Goal: Book appointment/travel/reservation

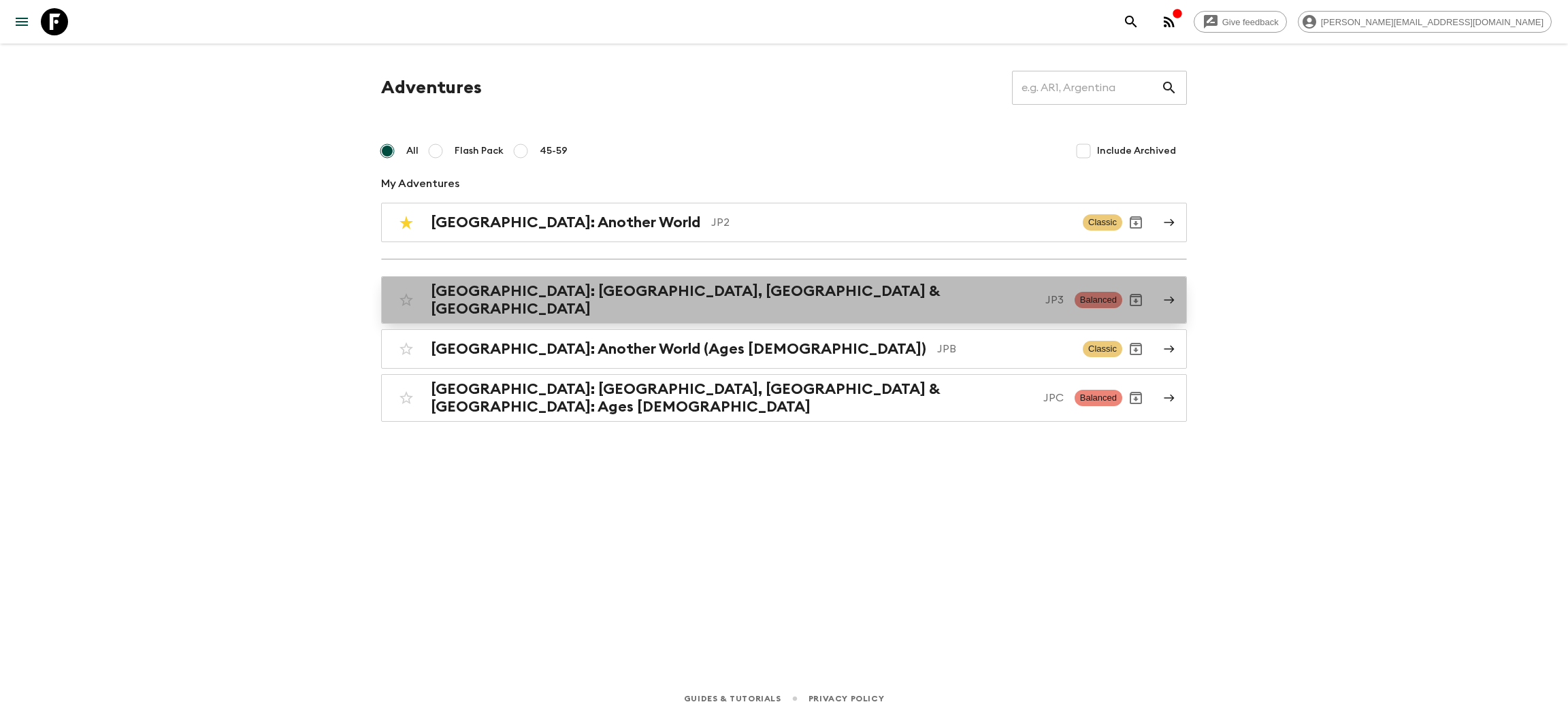
click at [527, 308] on div "[GEOGRAPHIC_DATA]: [GEOGRAPHIC_DATA], Kanazawa & [GEOGRAPHIC_DATA] JP3 Balanced" at bounding box center [757, 299] width 730 height 35
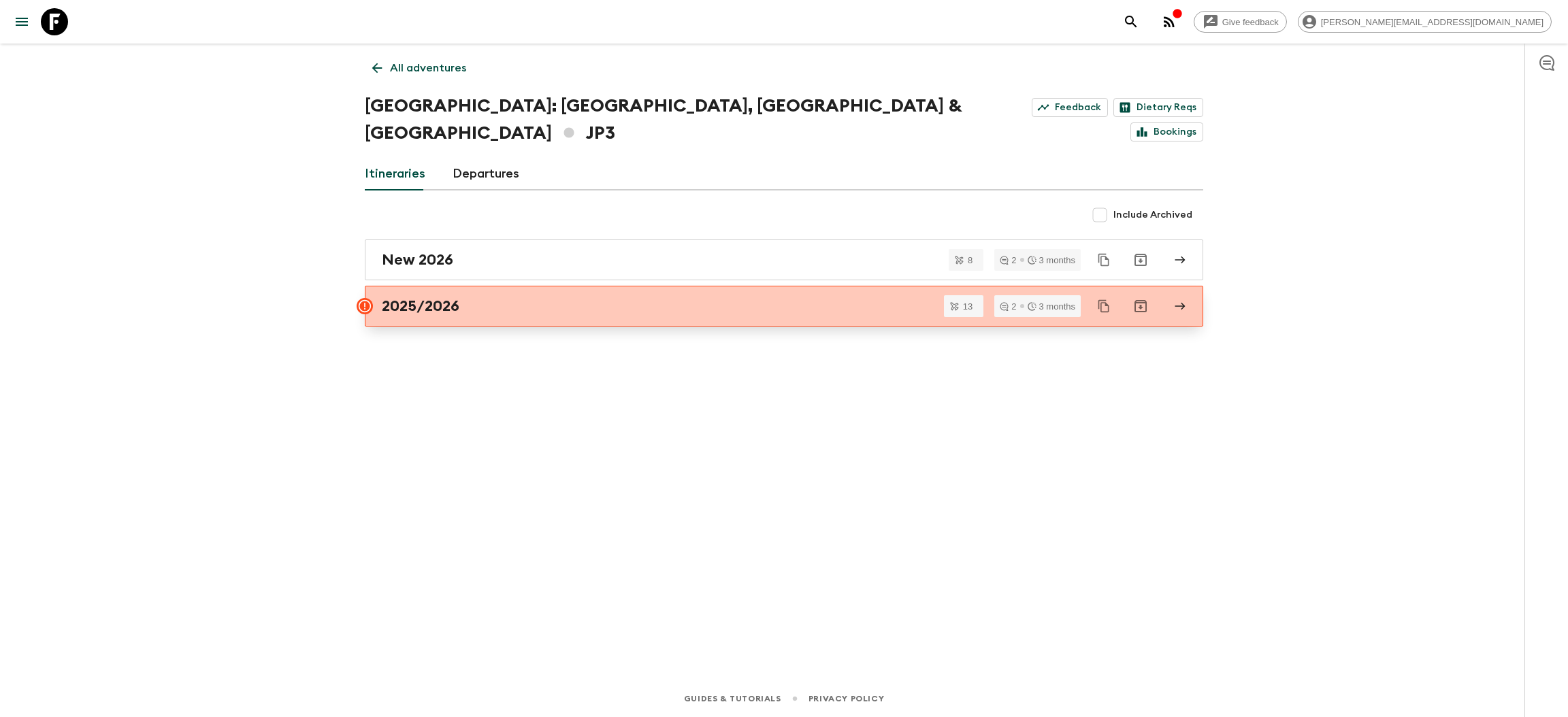
click at [651, 297] on div "2025/2026" at bounding box center [771, 306] width 778 height 18
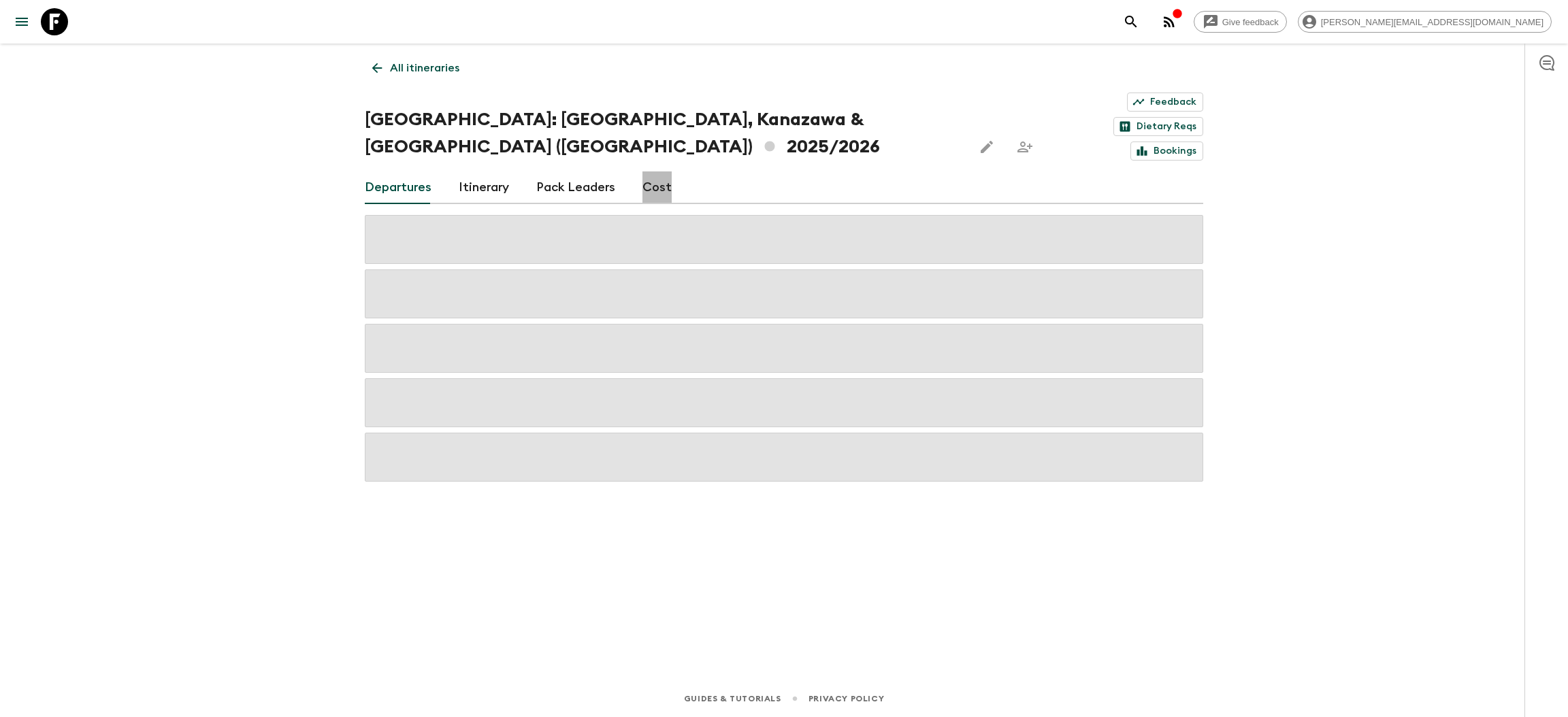
click at [646, 171] on link "Cost" at bounding box center [656, 188] width 29 height 33
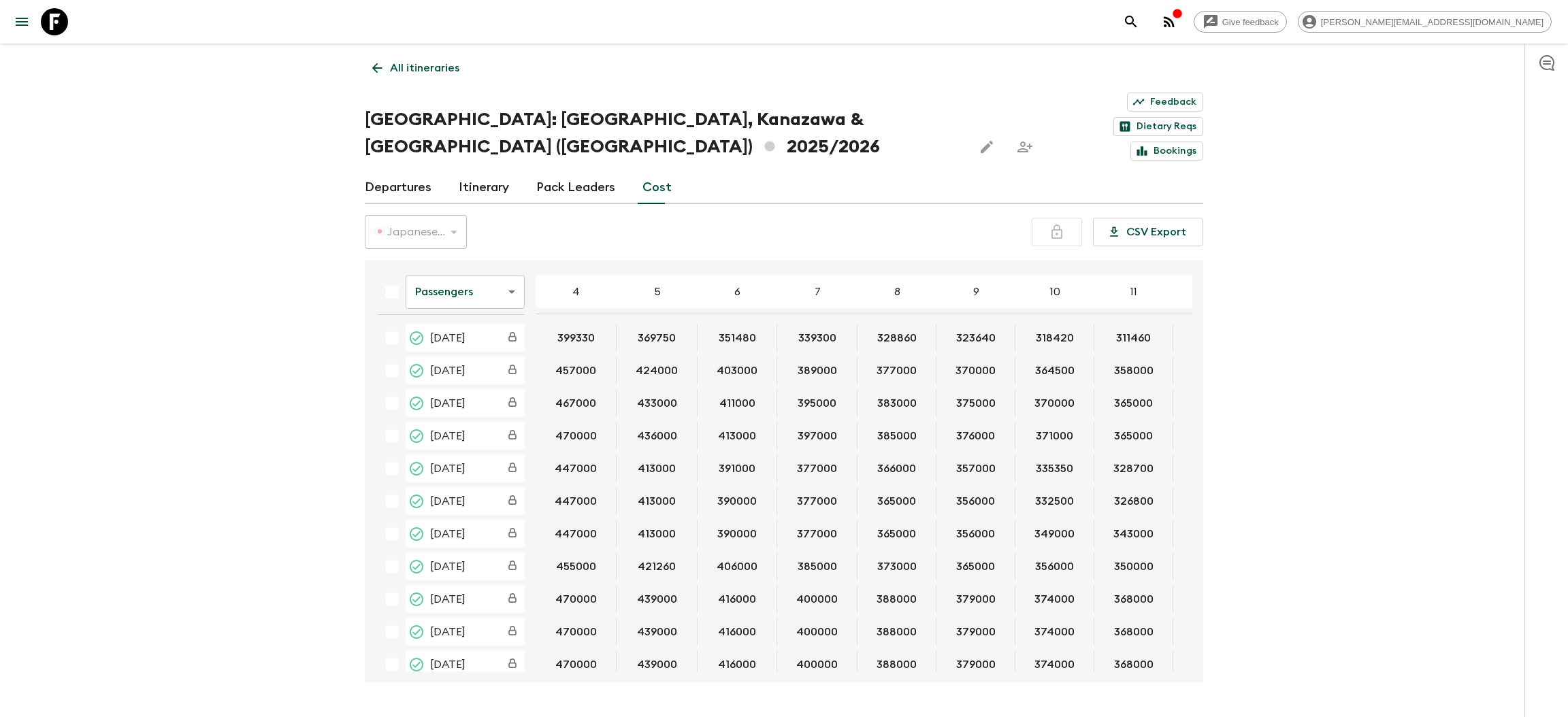
click at [401, 171] on link "Departures" at bounding box center [398, 188] width 67 height 33
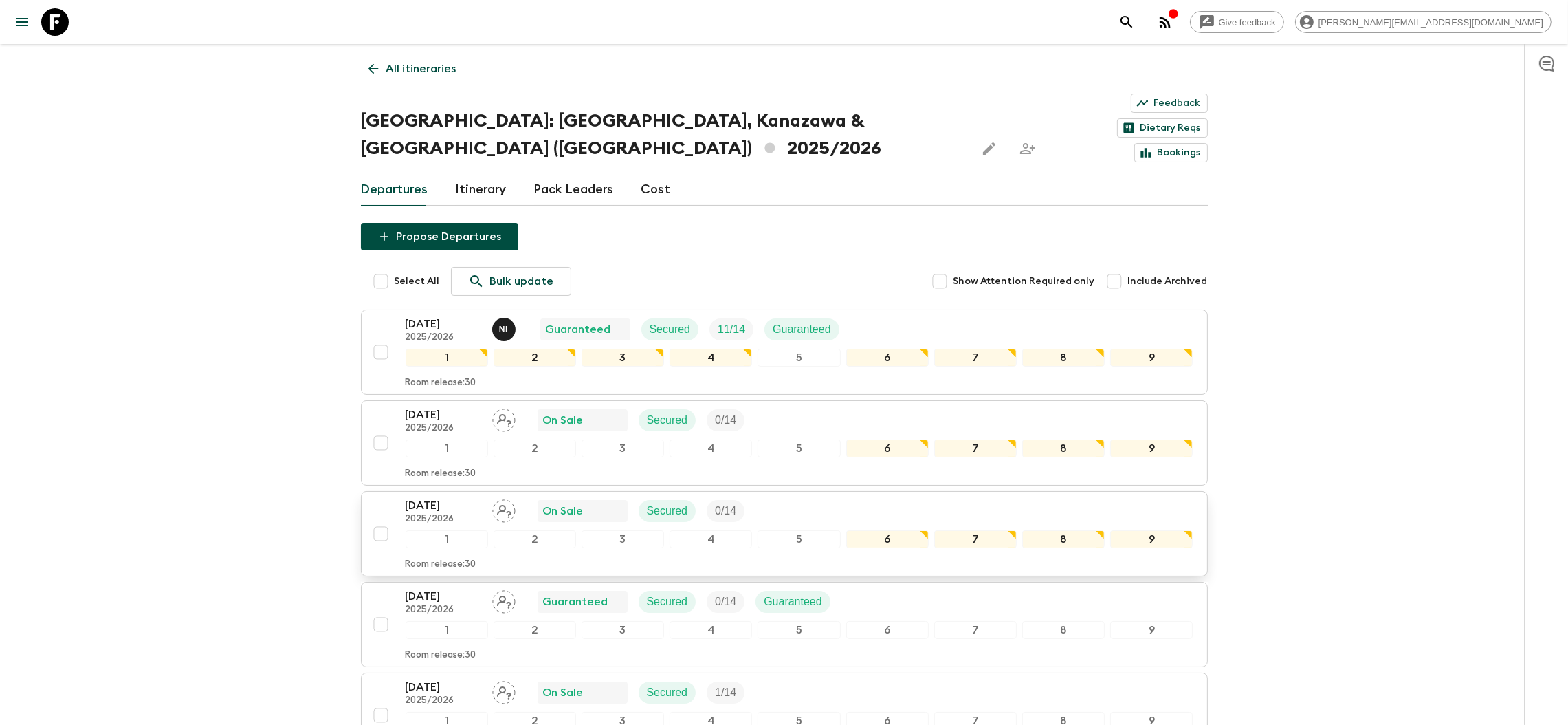
click at [434, 497] on p "[DATE]" at bounding box center [443, 505] width 75 height 17
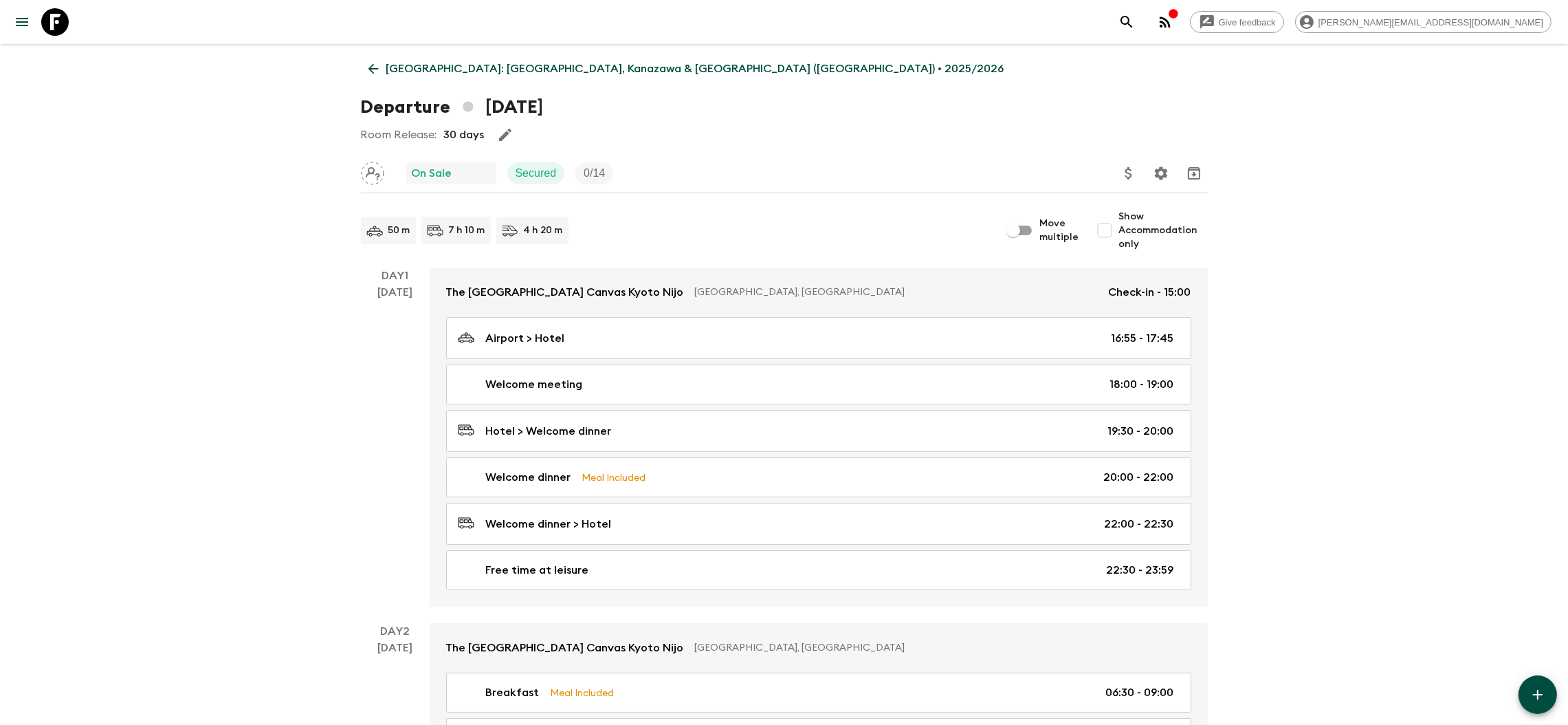
click at [366, 70] on icon at bounding box center [373, 69] width 15 height 15
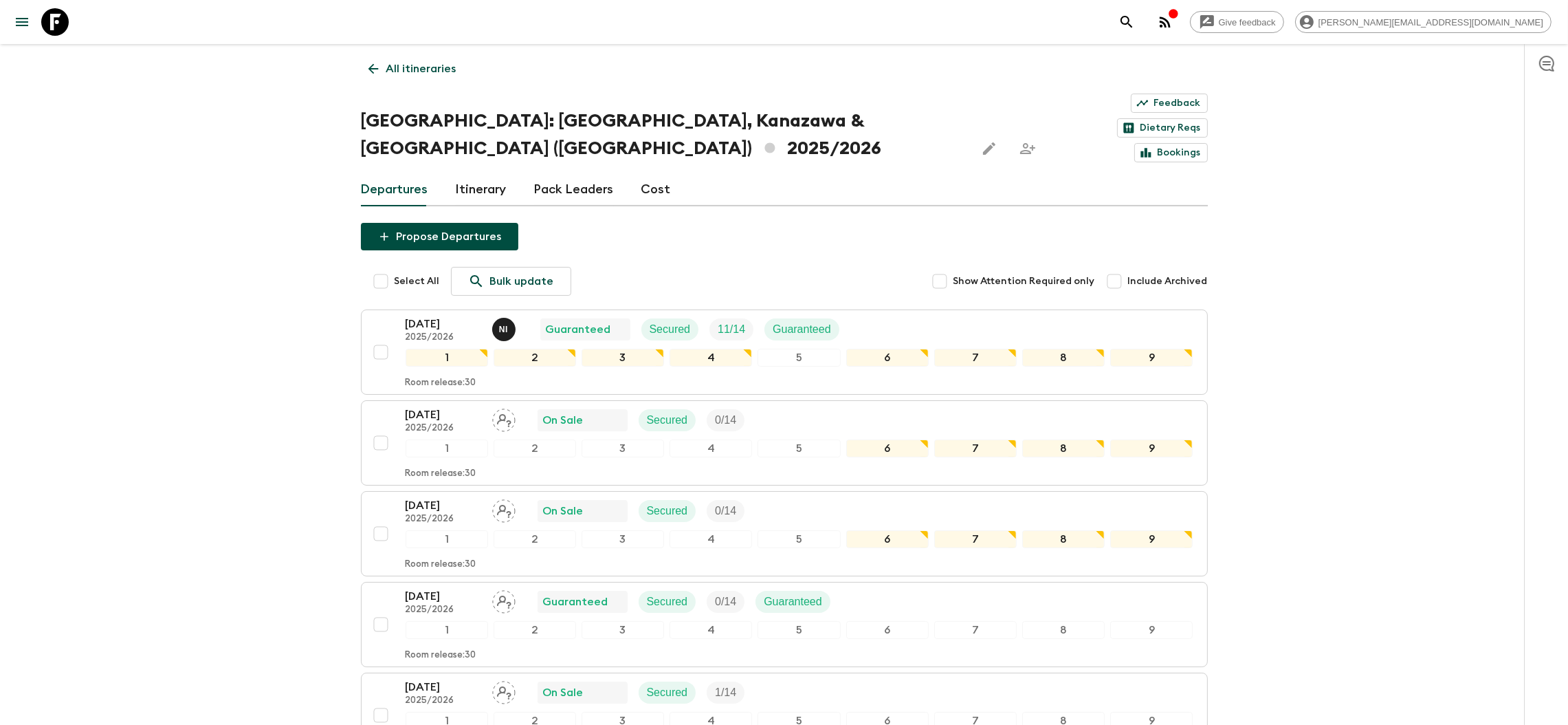
click at [632, 173] on div "Departures Itinerary Pack Leaders Cost" at bounding box center [784, 190] width 847 height 33
click at [659, 173] on link "Cost" at bounding box center [656, 190] width 30 height 33
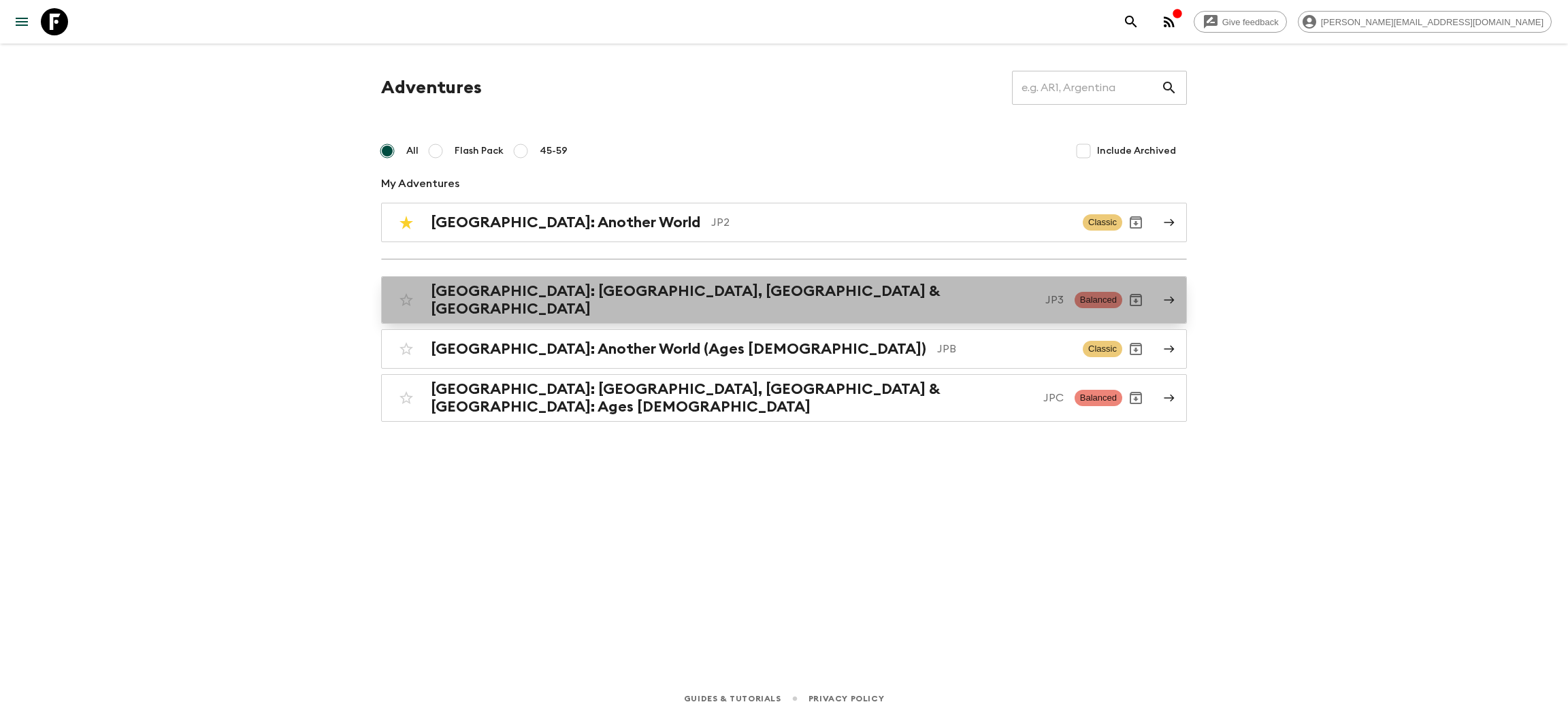
click at [587, 293] on h2 "[GEOGRAPHIC_DATA]: [GEOGRAPHIC_DATA], [GEOGRAPHIC_DATA] & [GEOGRAPHIC_DATA]" at bounding box center [732, 299] width 603 height 35
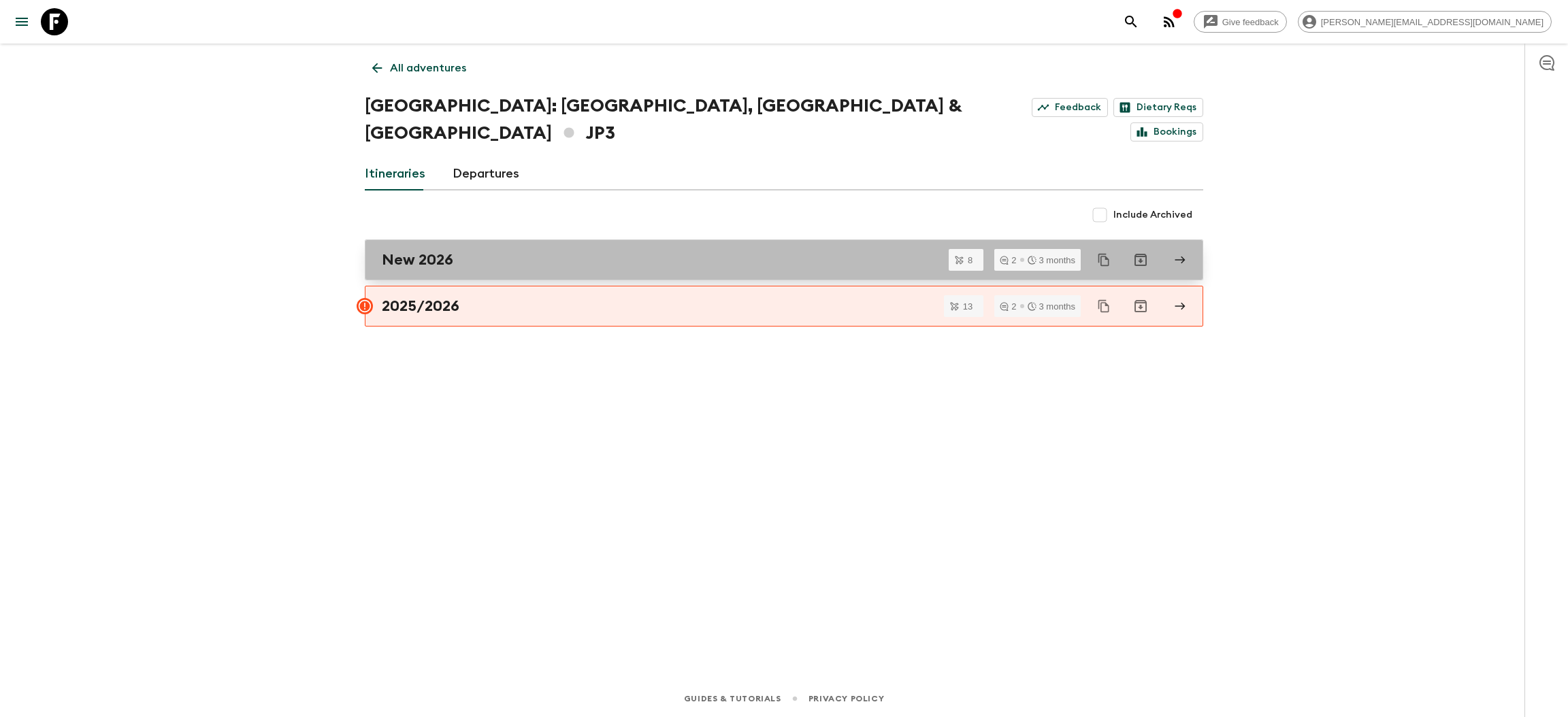
click at [492, 251] on div "New 2026" at bounding box center [771, 259] width 778 height 18
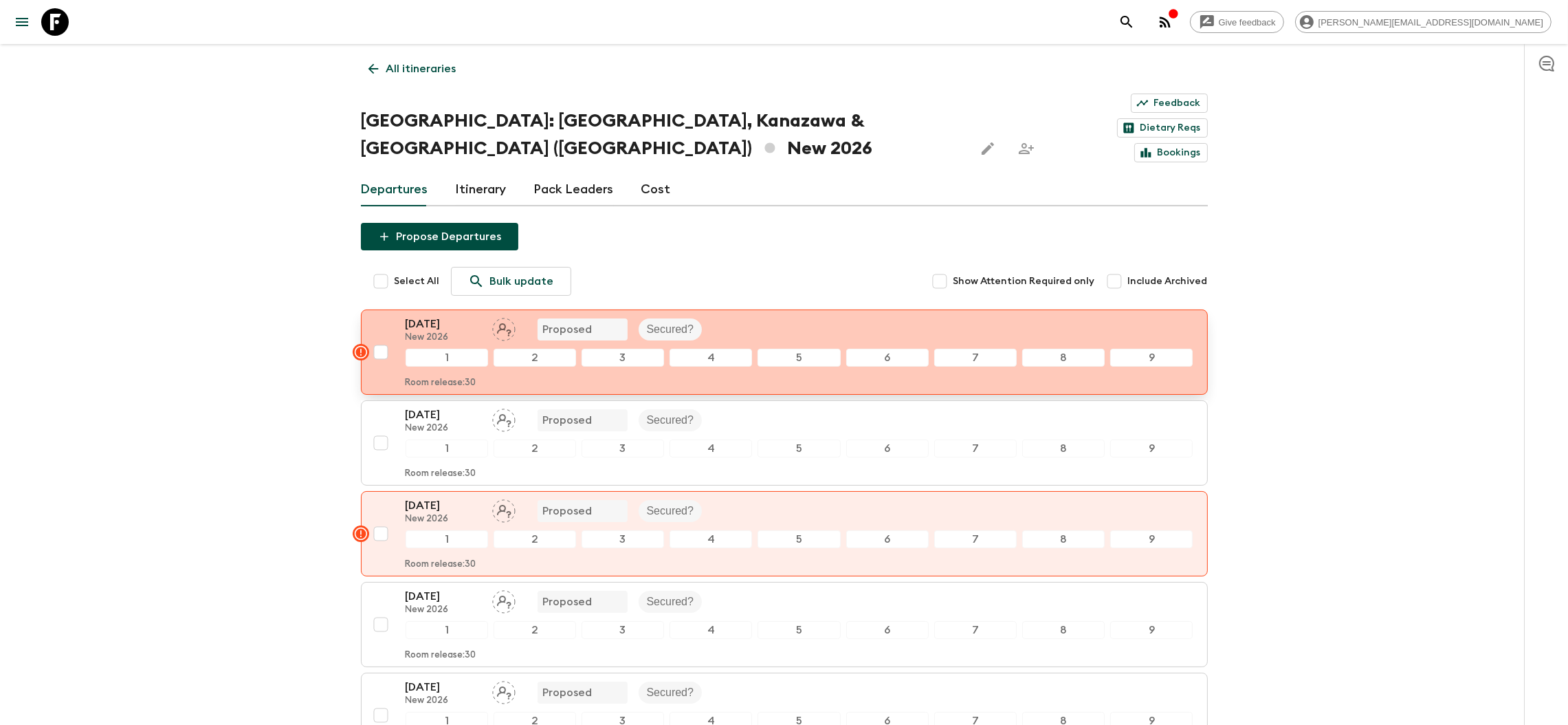
click at [448, 332] on p "New 2026" at bounding box center [443, 338] width 75 height 11
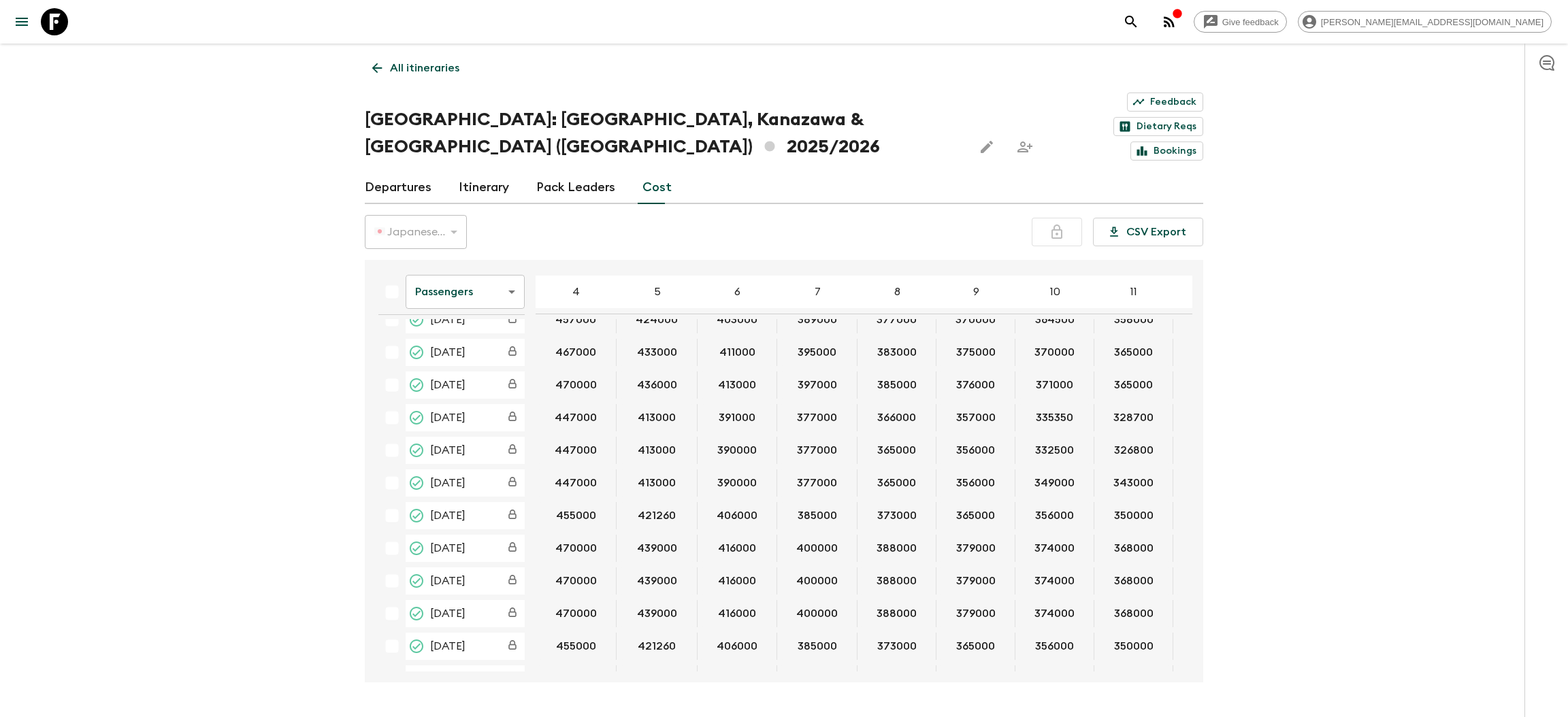
scroll to position [73, 0]
